Goal: Task Accomplishment & Management: Manage account settings

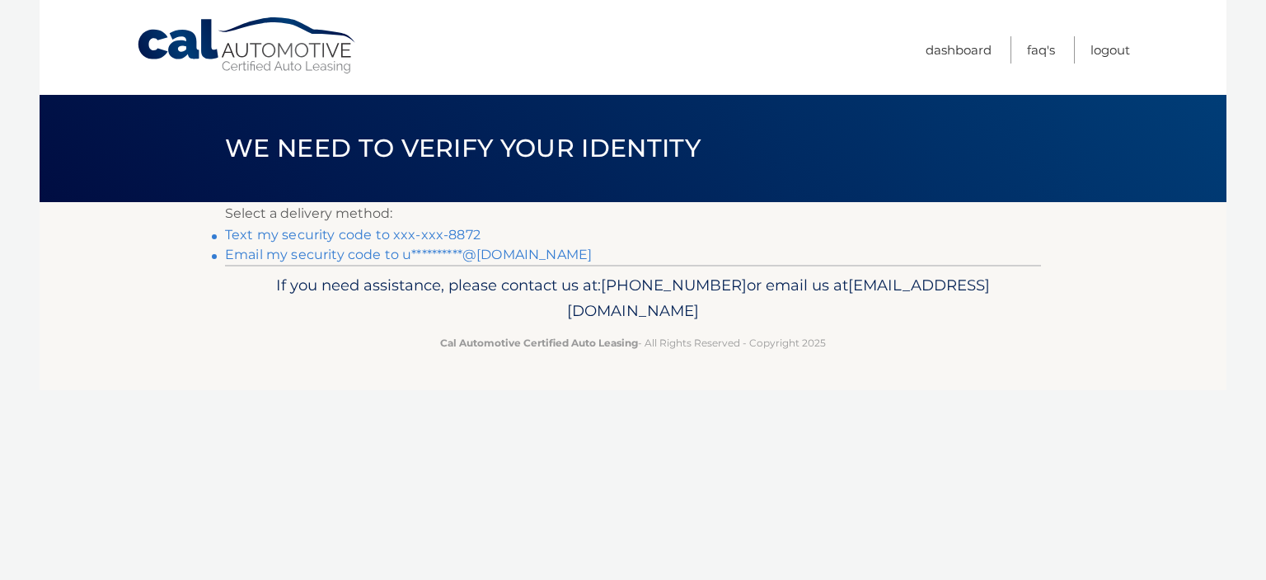
click at [289, 232] on link "Text my security code to xxx-xxx-8872" at bounding box center [353, 235] width 256 height 16
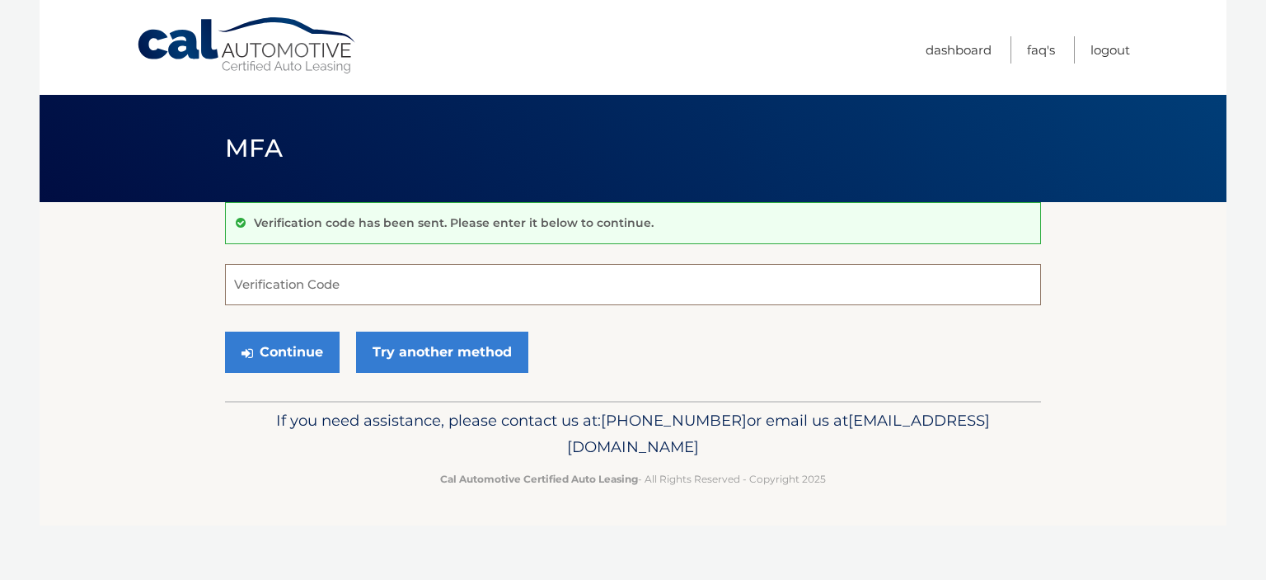
click at [304, 288] on input "Verification Code" at bounding box center [633, 284] width 816 height 41
type input "104304"
click at [288, 341] on button "Continue" at bounding box center [282, 351] width 115 height 41
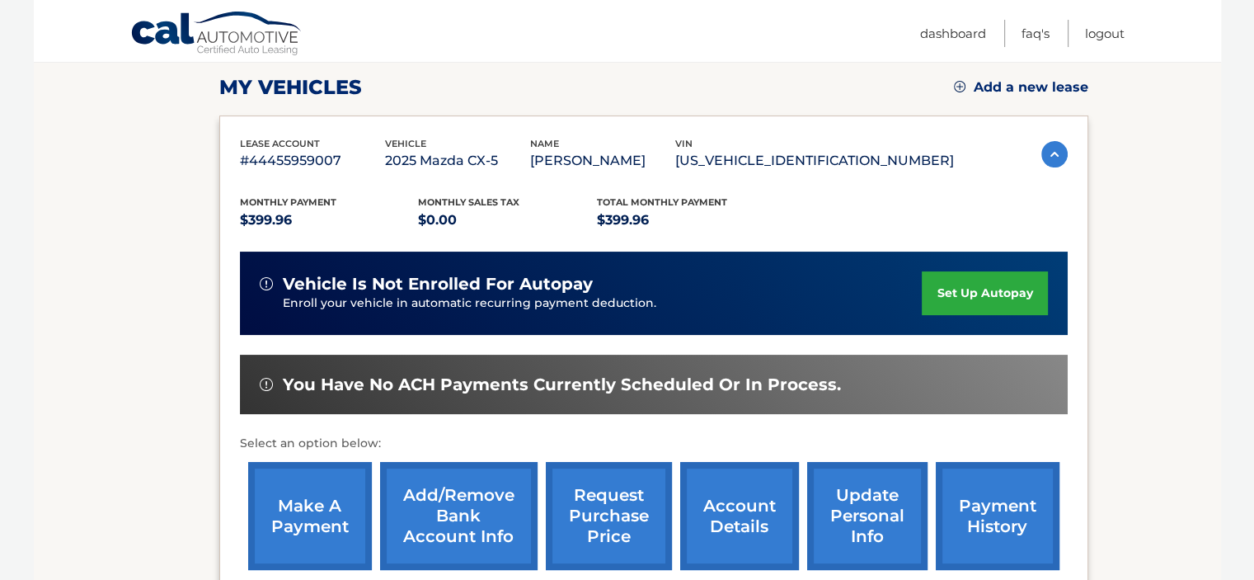
scroll to position [265, 0]
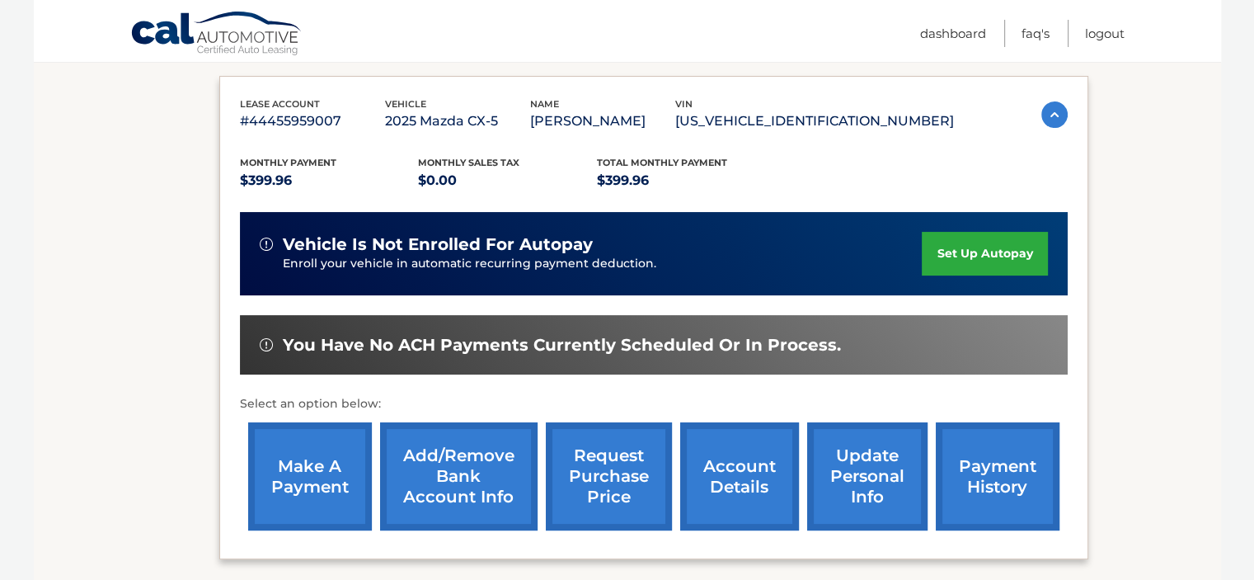
click at [294, 471] on link "make a payment" at bounding box center [310, 476] width 124 height 108
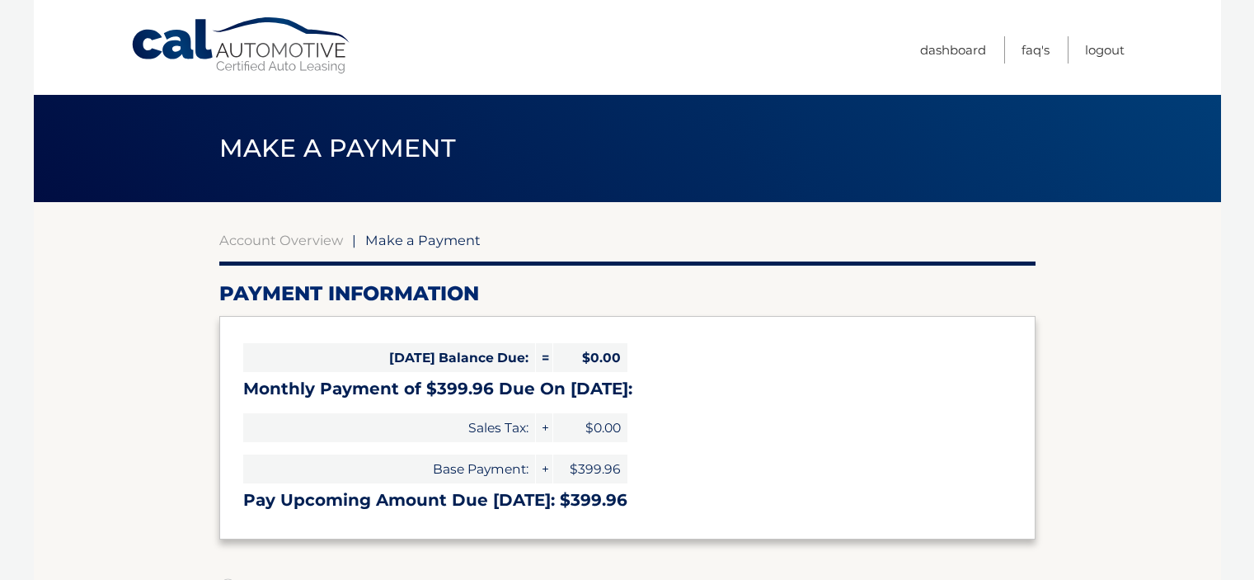
select select "MGI0N2Q4NDYtZjFiZC00Y2NlLWEwNmEtZWZlN2I1MTA2NTk0"
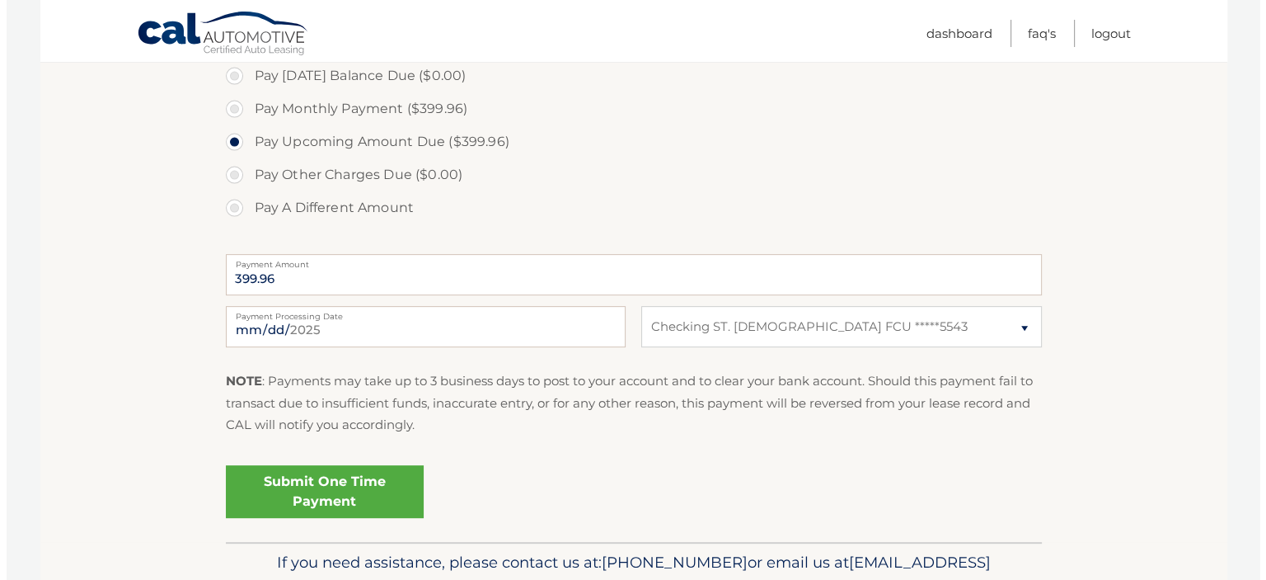
scroll to position [510, 0]
click at [264, 491] on link "Submit One Time Payment" at bounding box center [318, 492] width 198 height 53
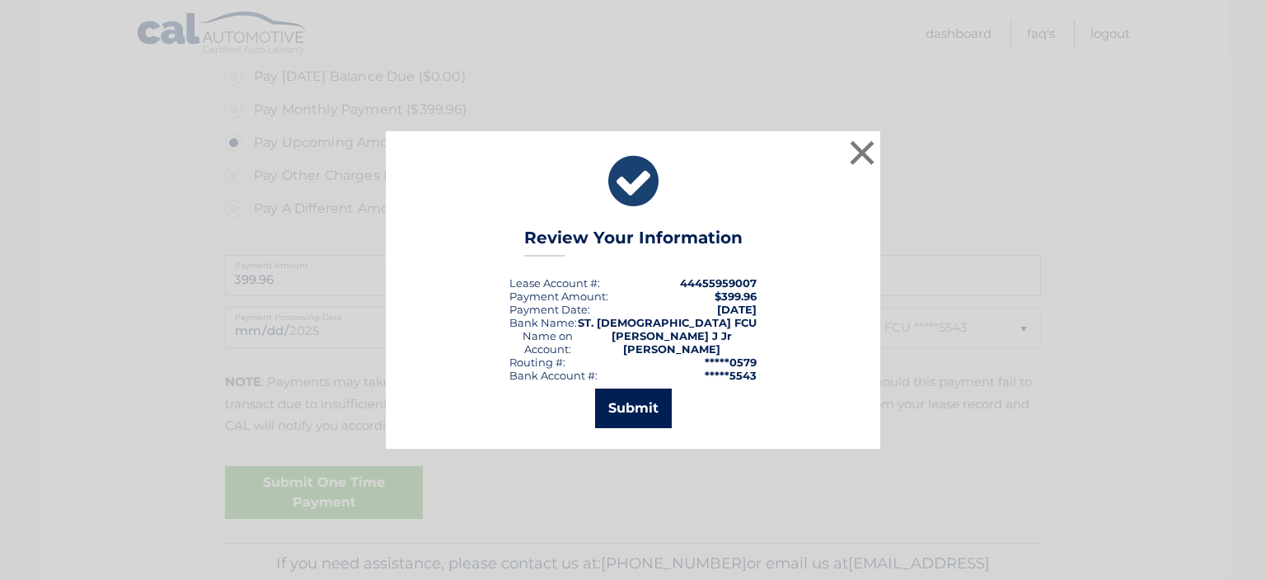
click at [627, 396] on button "Submit" at bounding box center [633, 408] width 77 height 40
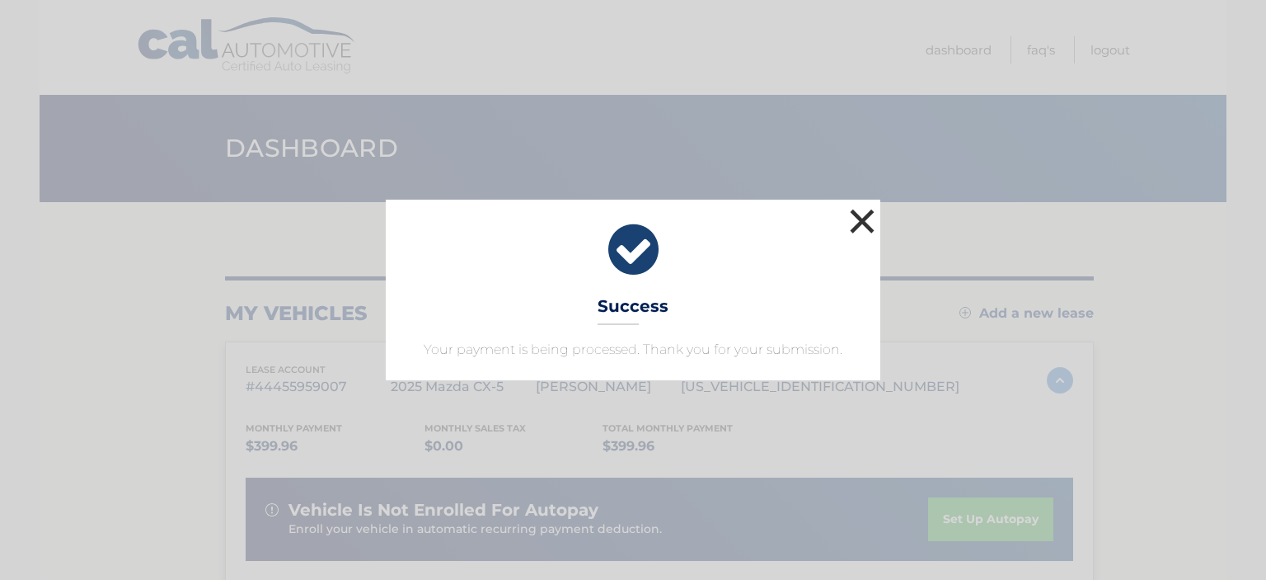
click at [862, 225] on button "×" at bounding box center [862, 220] width 33 height 33
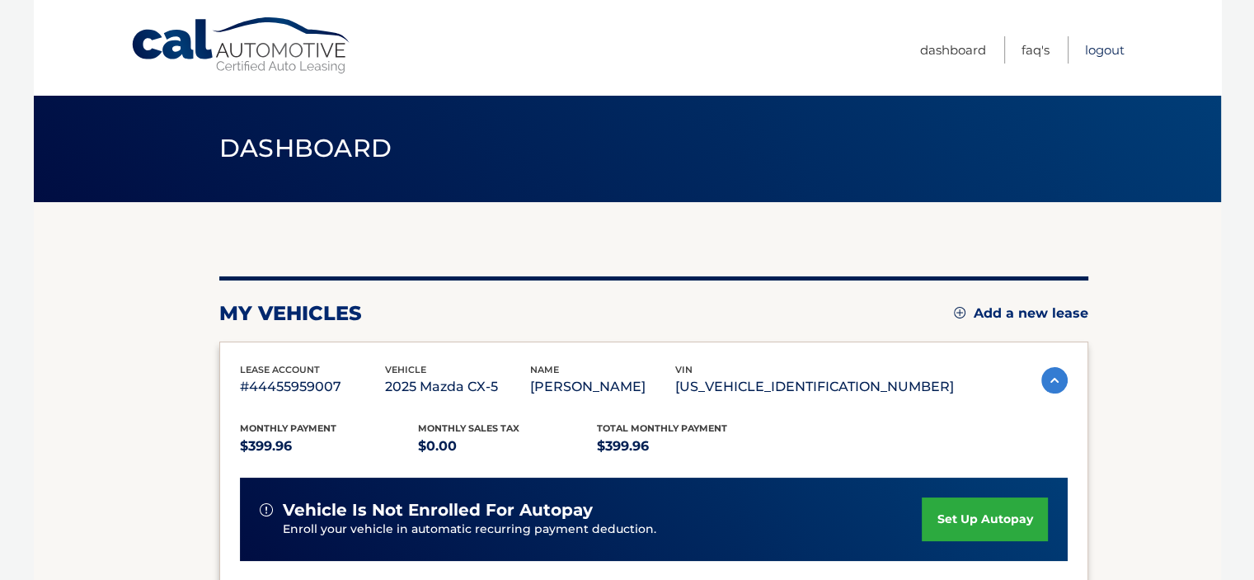
click at [1102, 49] on link "Logout" at bounding box center [1105, 49] width 40 height 27
